Goal: Transaction & Acquisition: Purchase product/service

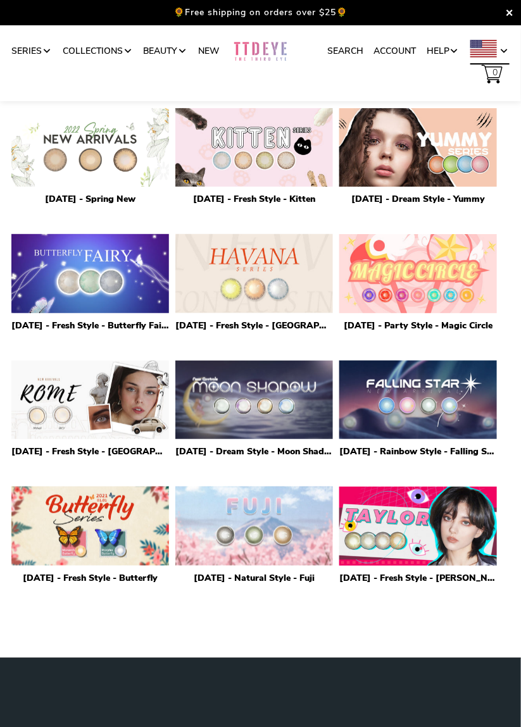
click at [503, 47] on span at bounding box center [504, 51] width 10 height 10
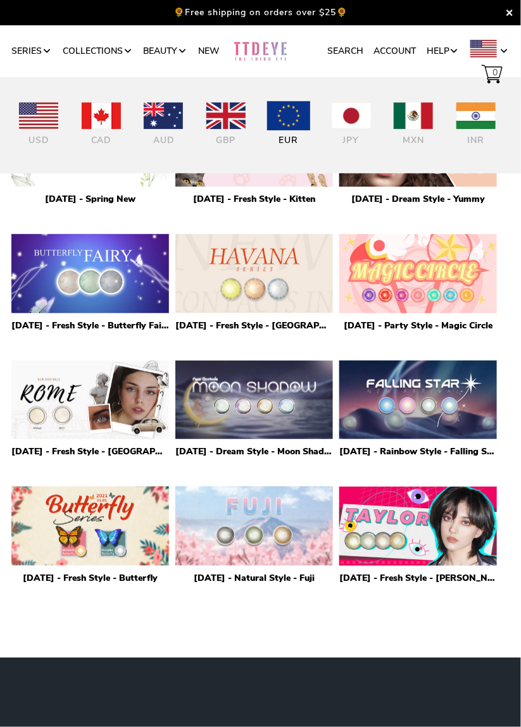
click at [297, 131] on div at bounding box center [288, 118] width 39 height 31
click at [291, 134] on div "EUR" at bounding box center [288, 141] width 39 height 14
click at [287, 134] on div "EUR" at bounding box center [288, 141] width 39 height 14
click at [37, 56] on link "Series" at bounding box center [31, 51] width 41 height 24
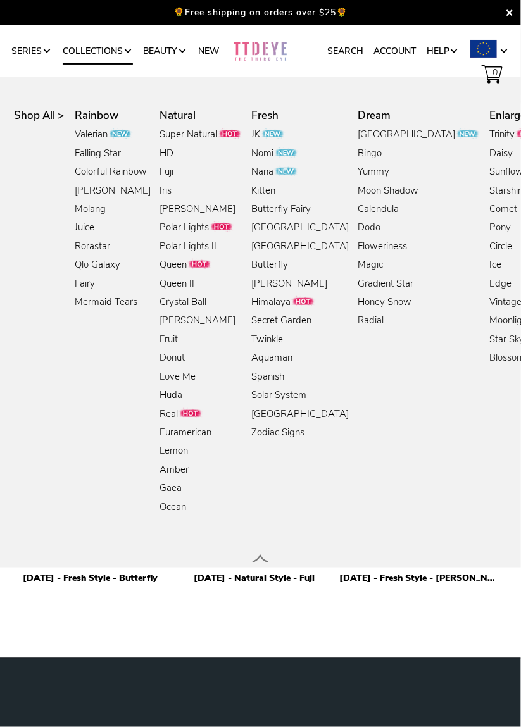
click at [114, 53] on link "Collections" at bounding box center [98, 51] width 70 height 24
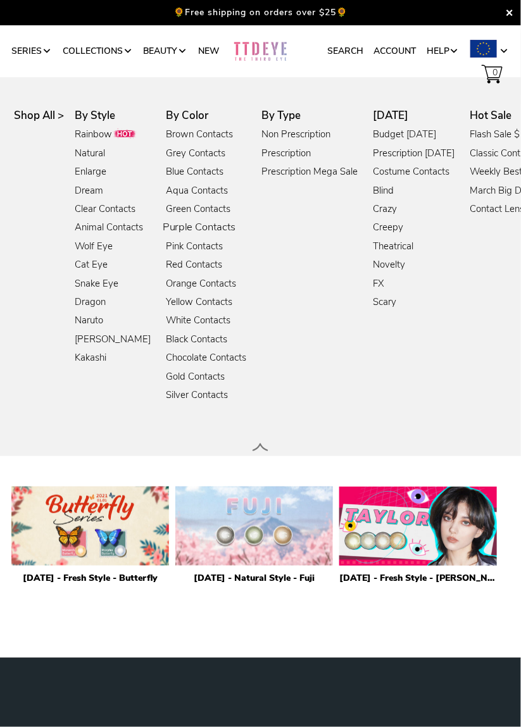
click at [215, 228] on link "Purple Contacts" at bounding box center [199, 228] width 73 height 17
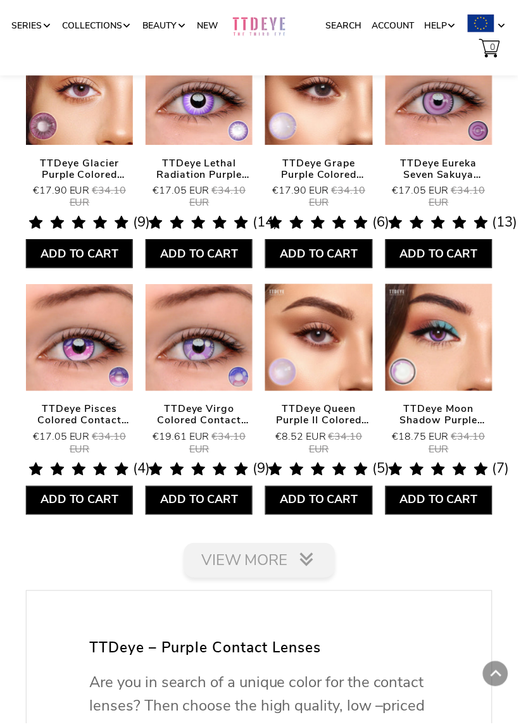
scroll to position [1438, 0]
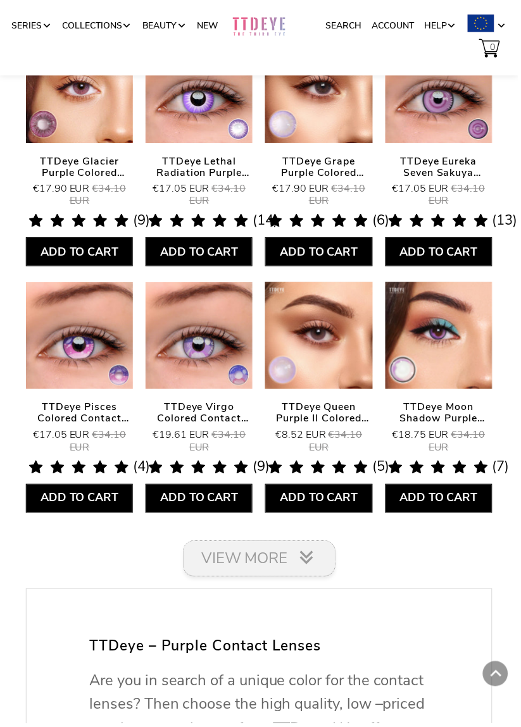
click at [316, 563] on icon at bounding box center [308, 561] width 20 height 20
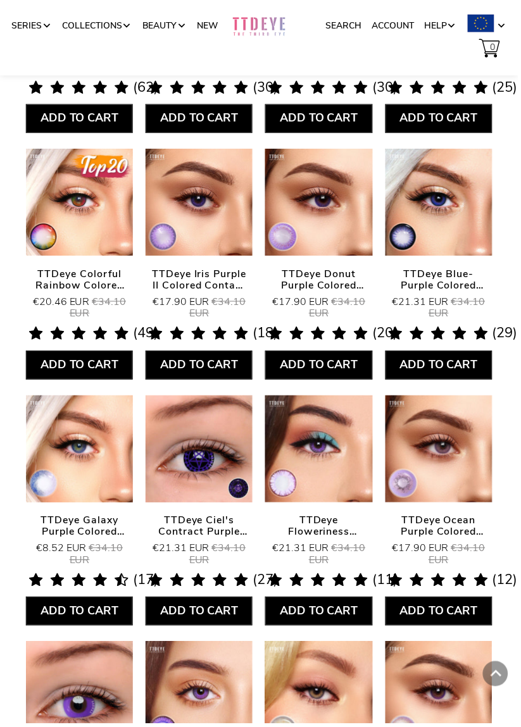
scroll to position [592, 0]
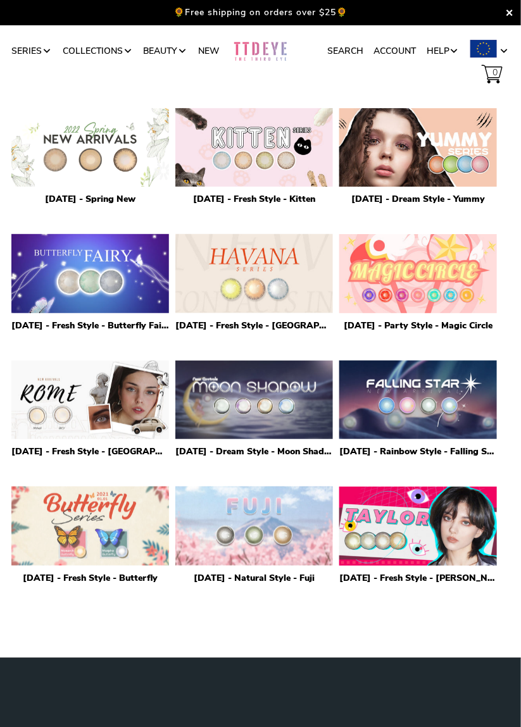
click at [134, 526] on img at bounding box center [90, 526] width 165 height 83
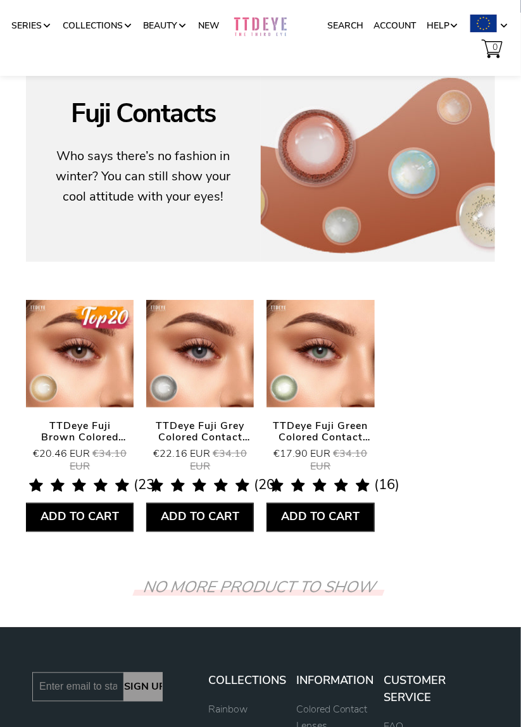
scroll to position [130, 0]
